Goal: Information Seeking & Learning: Understand process/instructions

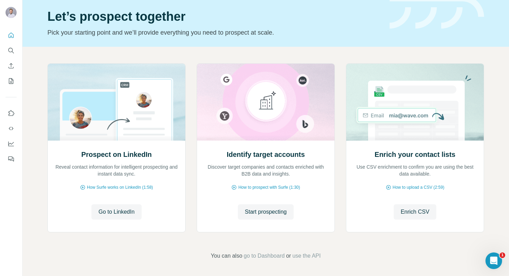
scroll to position [23, 0]
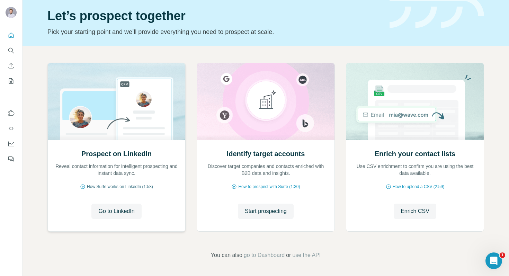
click at [81, 186] on icon at bounding box center [83, 187] width 6 height 6
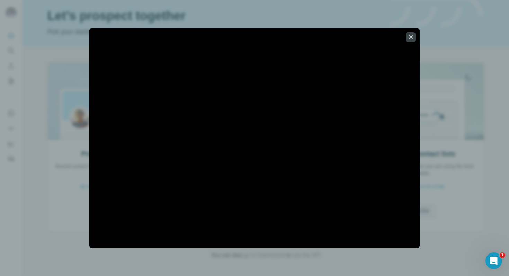
click at [454, 105] on div at bounding box center [254, 138] width 509 height 276
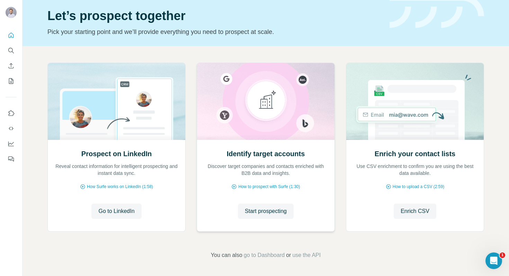
click at [268, 191] on div "Identify target accounts Discover target companies and contacts enriched with B…" at bounding box center [265, 185] width 137 height 92
click at [268, 187] on span "How to prospect with Surfe (1:30)" at bounding box center [269, 187] width 62 height 6
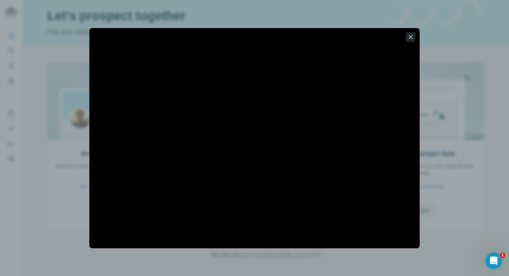
click at [410, 36] on icon "button" at bounding box center [411, 37] width 4 height 4
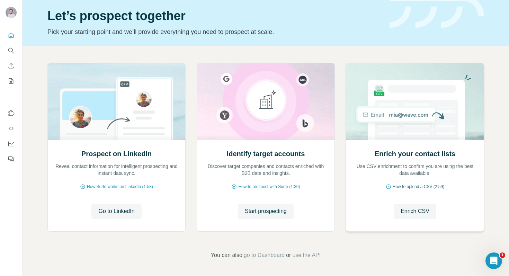
click at [419, 187] on span "How to upload a CSV (2:59)" at bounding box center [419, 187] width 52 height 6
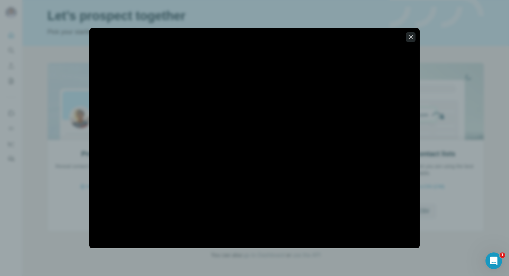
click at [412, 37] on icon "button" at bounding box center [410, 37] width 7 height 7
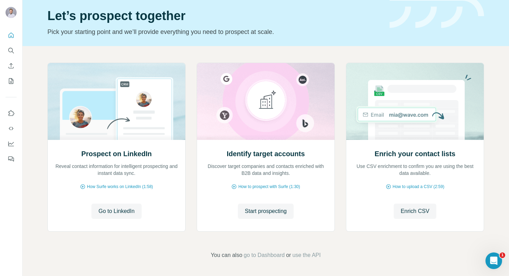
scroll to position [0, 0]
